Goal: Task Accomplishment & Management: Manage account settings

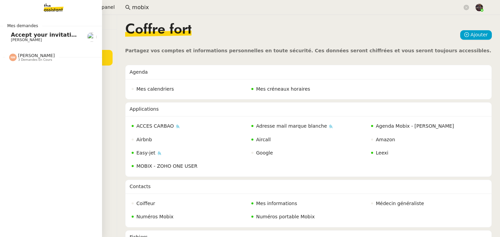
click at [58, 6] on img at bounding box center [48, 7] width 53 height 15
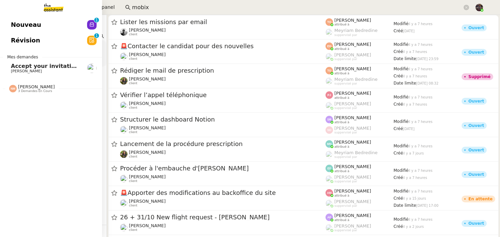
click at [10, 17] on div "Nouveau 0 1 2 3 4 5 6 7 8 9 Révision 0 1 2 3 4 5 6 7 8 9 Mes demandes Accept yo…" at bounding box center [51, 126] width 102 height 223
click at [15, 22] on span "Nouveau" at bounding box center [26, 25] width 30 height 10
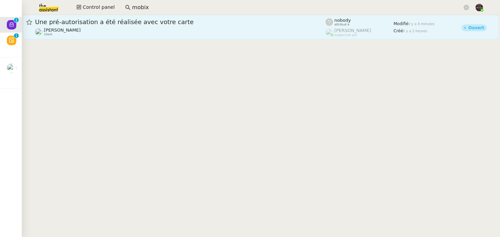
click at [155, 38] on link "Une pré-autorisation a été réalisée avec votre carte [PERSON_NAME] MAS client n…" at bounding box center [261, 27] width 476 height 24
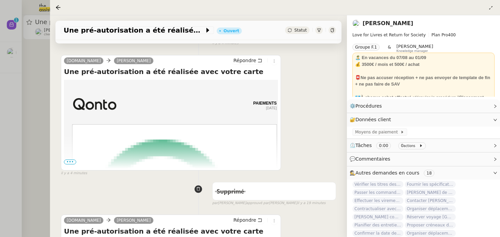
scroll to position [112, 0]
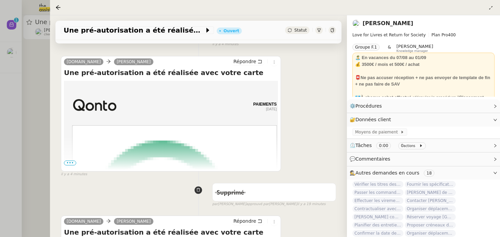
click at [22, 108] on div at bounding box center [250, 118] width 500 height 237
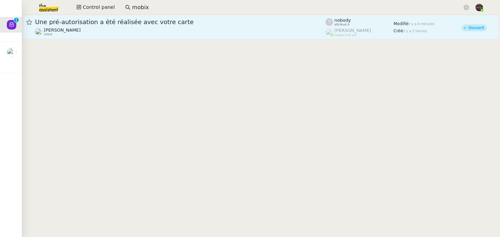
click at [50, 15] on link "Une pré-autorisation a été réalisée avec votre carte [PERSON_NAME] MAS client n…" at bounding box center [261, 27] width 476 height 24
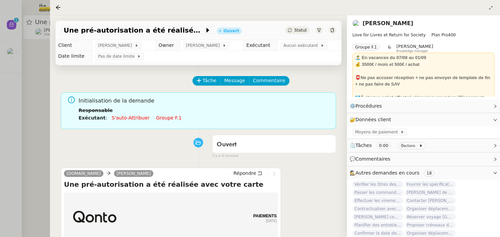
click at [362, 27] on div "[PERSON_NAME]" at bounding box center [384, 24] width 64 height 10
click at [390, 15] on nz-page-header "[PERSON_NAME] MAS Love for Livres et Return for Society Plan Pro 400 Groupe F.1…" at bounding box center [423, 57] width 153 height 84
click at [376, 21] on link "[PERSON_NAME]" at bounding box center [388, 23] width 51 height 6
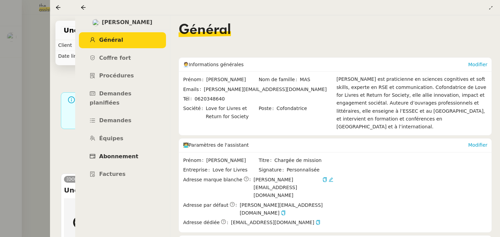
click at [113, 151] on link "Abonnement" at bounding box center [122, 157] width 87 height 16
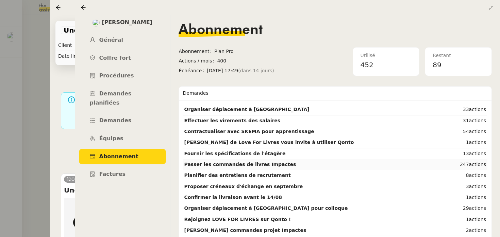
click at [228, 168] on td "Passer les commandes de livres Impactes" at bounding box center [318, 165] width 271 height 11
click at [82, 7] on icon at bounding box center [83, 7] width 4 height 4
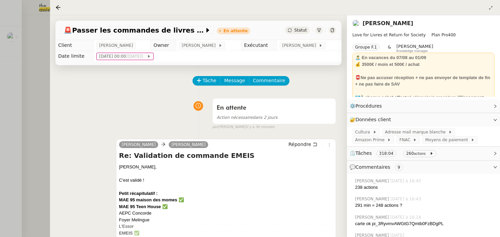
click at [491, 12] on div at bounding box center [274, 8] width 439 height 10
click at [491, 11] on button at bounding box center [490, 7] width 7 height 7
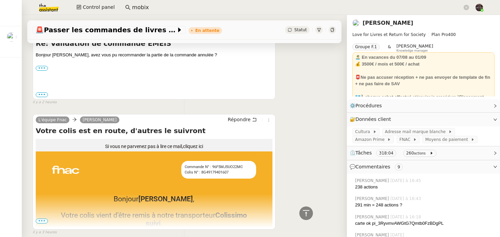
scroll to position [1395, 0]
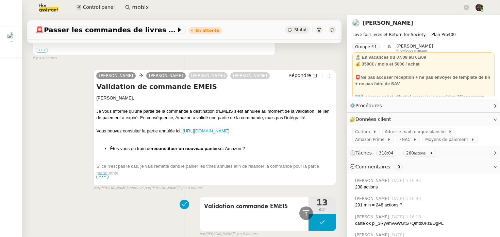
click at [378, 23] on link "[PERSON_NAME]" at bounding box center [388, 23] width 51 height 6
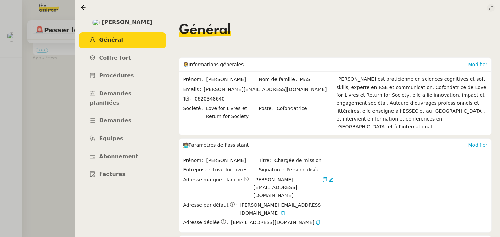
click at [490, 10] on button at bounding box center [490, 7] width 7 height 7
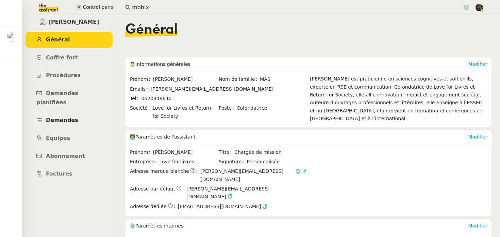
click at [39, 113] on link "Demandes" at bounding box center [69, 121] width 87 height 16
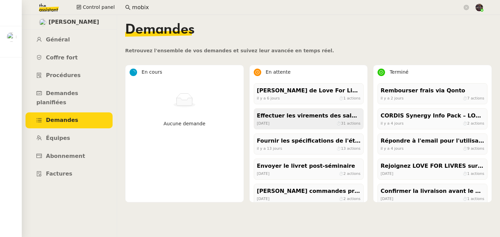
click at [286, 113] on div "Effectuer les virements des salaires" at bounding box center [309, 116] width 104 height 9
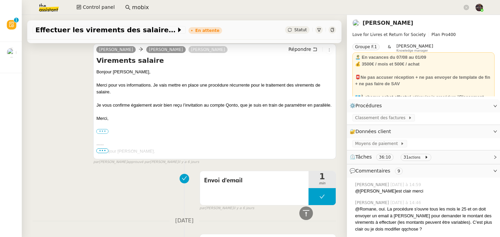
scroll to position [2349, 0]
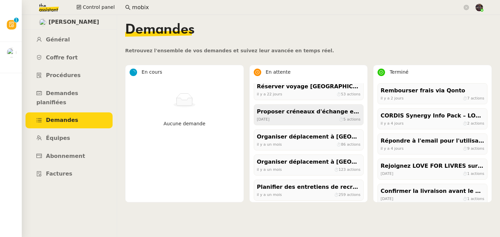
scroll to position [183, 0]
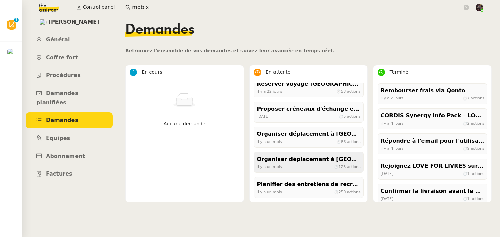
click at [307, 166] on div "[DATE] ⏱ 123 actions" at bounding box center [309, 167] width 104 height 6
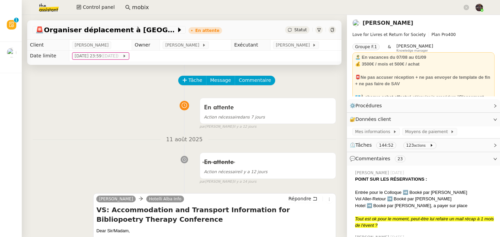
click at [101, 143] on nz-divider "11 août 2025" at bounding box center [184, 139] width 303 height 9
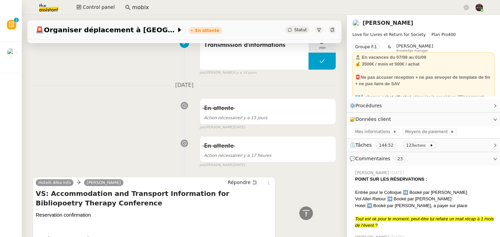
scroll to position [613, 0]
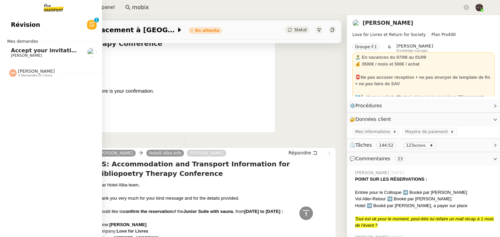
click at [13, 22] on span "Révision" at bounding box center [25, 25] width 29 height 10
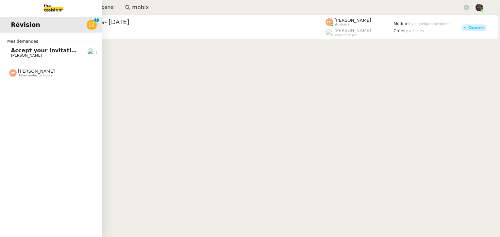
click at [48, 8] on img at bounding box center [48, 7] width 53 height 15
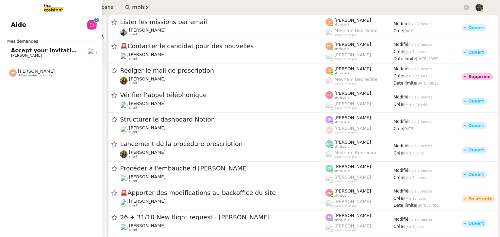
click at [25, 75] on span "3 demandes en cours" at bounding box center [35, 76] width 34 height 4
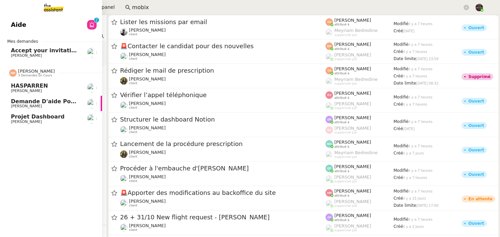
click at [25, 75] on span "3 demandes en cours" at bounding box center [35, 76] width 34 height 4
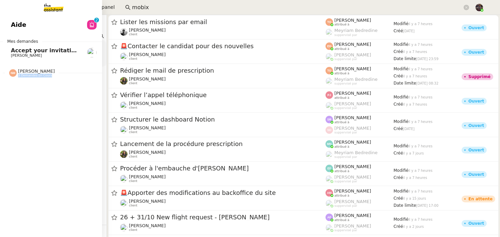
click at [25, 75] on span "3 demandes en cours" at bounding box center [35, 76] width 34 height 4
click at [51, 4] on img at bounding box center [48, 7] width 53 height 15
